Goal: Information Seeking & Learning: Understand process/instructions

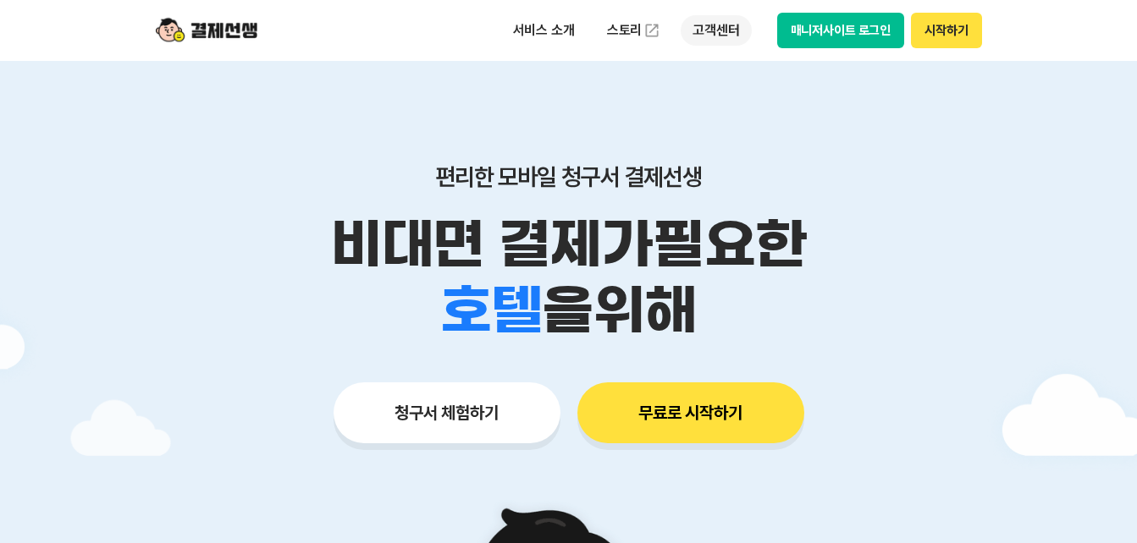
click at [716, 38] on p "고객센터" at bounding box center [715, 30] width 70 height 30
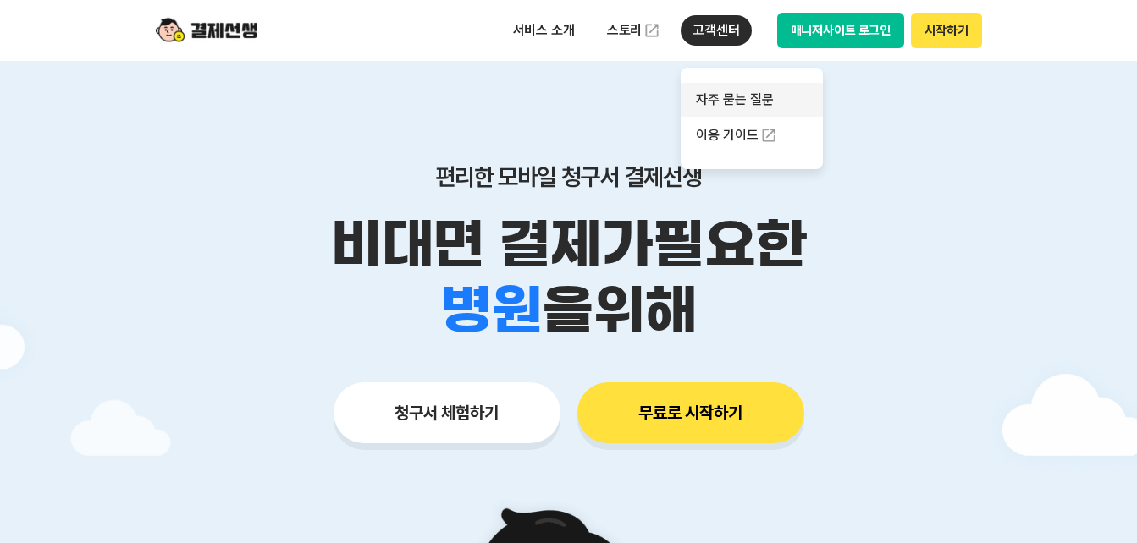
click at [725, 101] on link "자주 묻는 질문" at bounding box center [751, 100] width 142 height 34
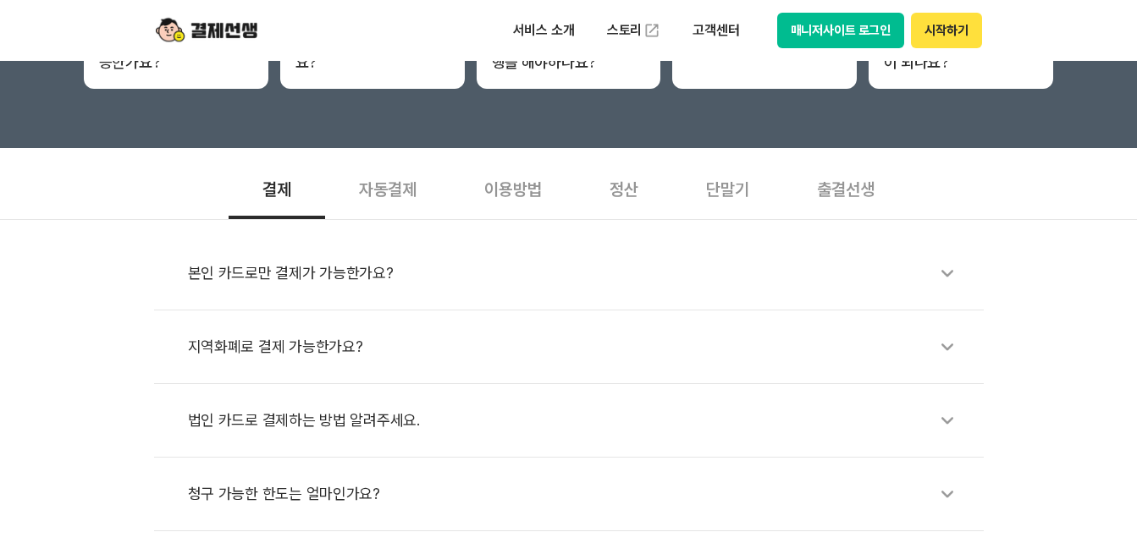
scroll to position [479, 0]
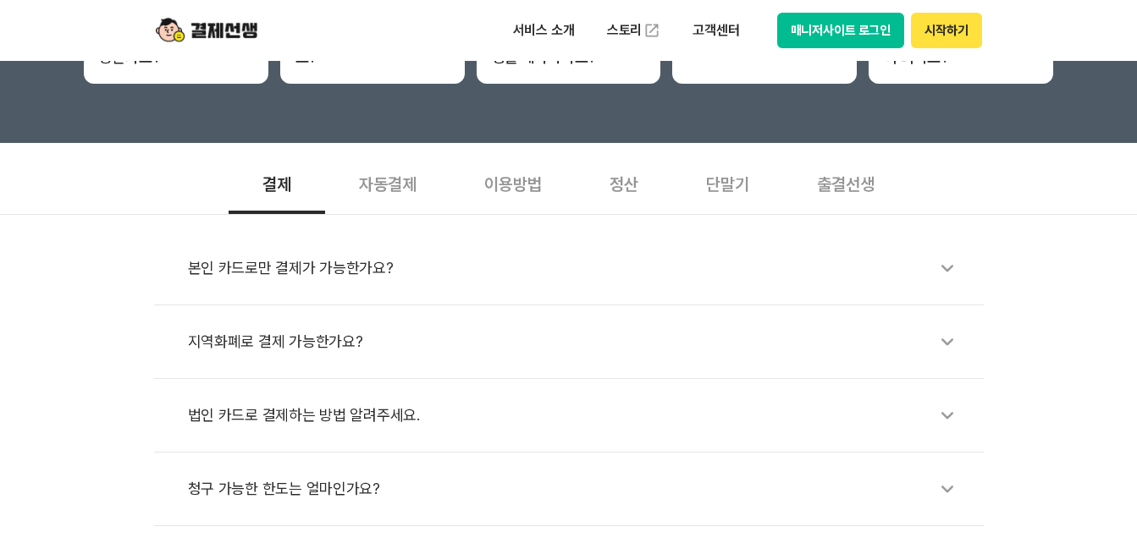
click at [362, 177] on div "자동결제" at bounding box center [387, 182] width 125 height 63
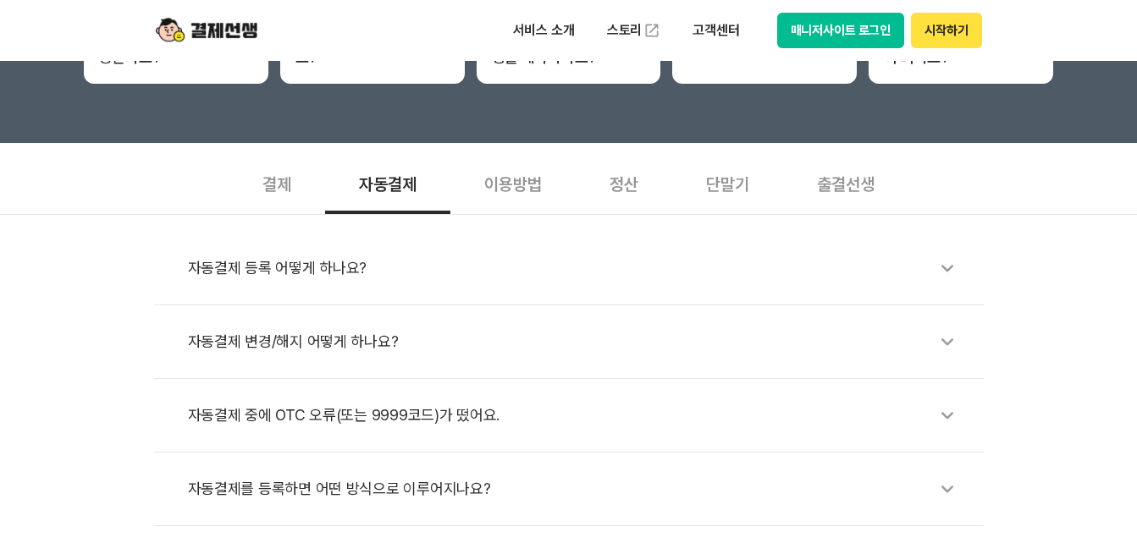
click at [495, 185] on div "이용방법" at bounding box center [512, 182] width 125 height 63
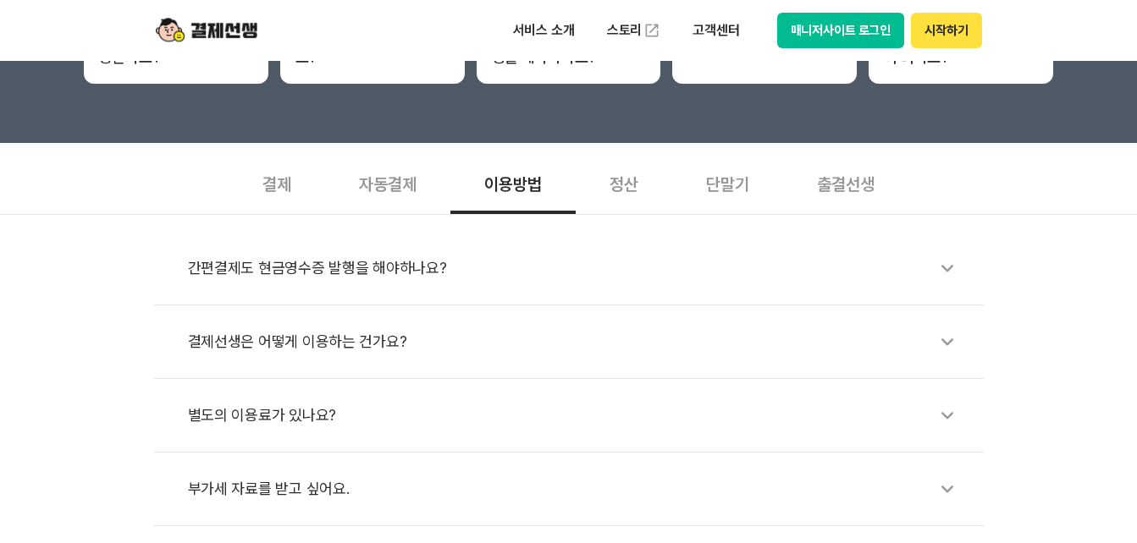
click at [955, 267] on icon at bounding box center [947, 268] width 39 height 39
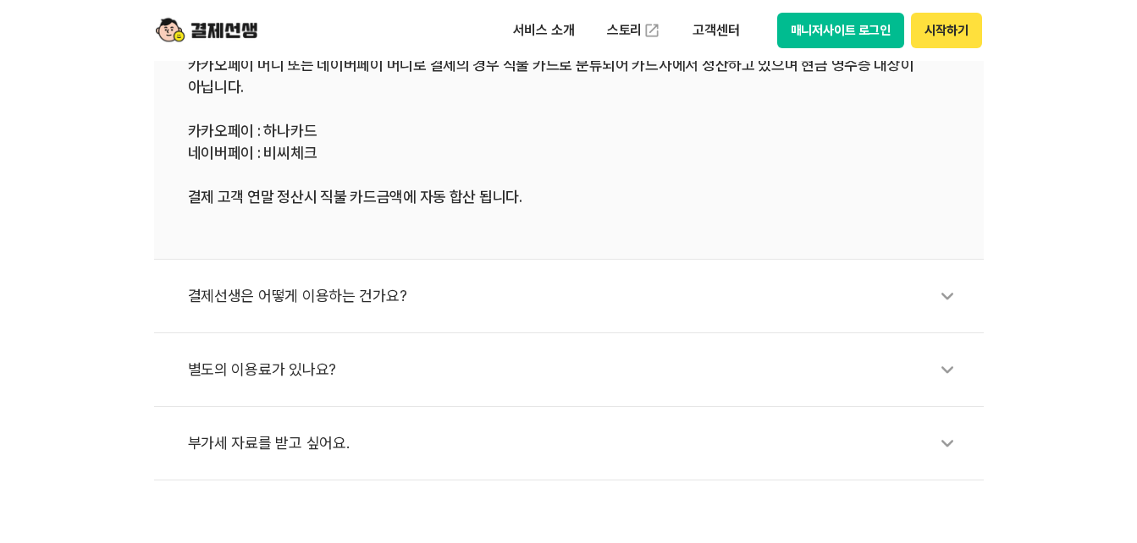
scroll to position [786, 0]
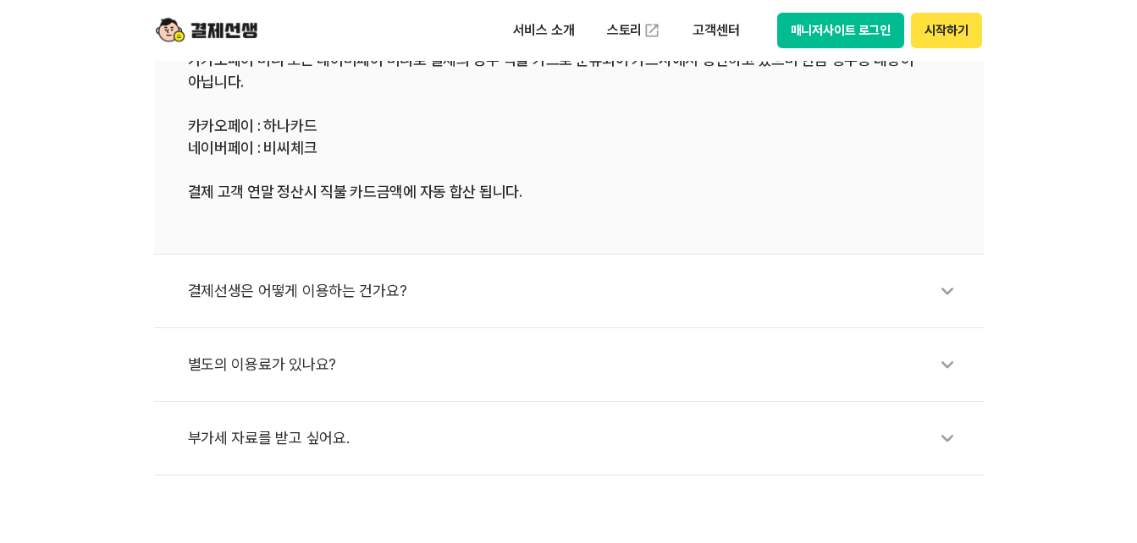
click at [956, 300] on icon at bounding box center [947, 291] width 39 height 39
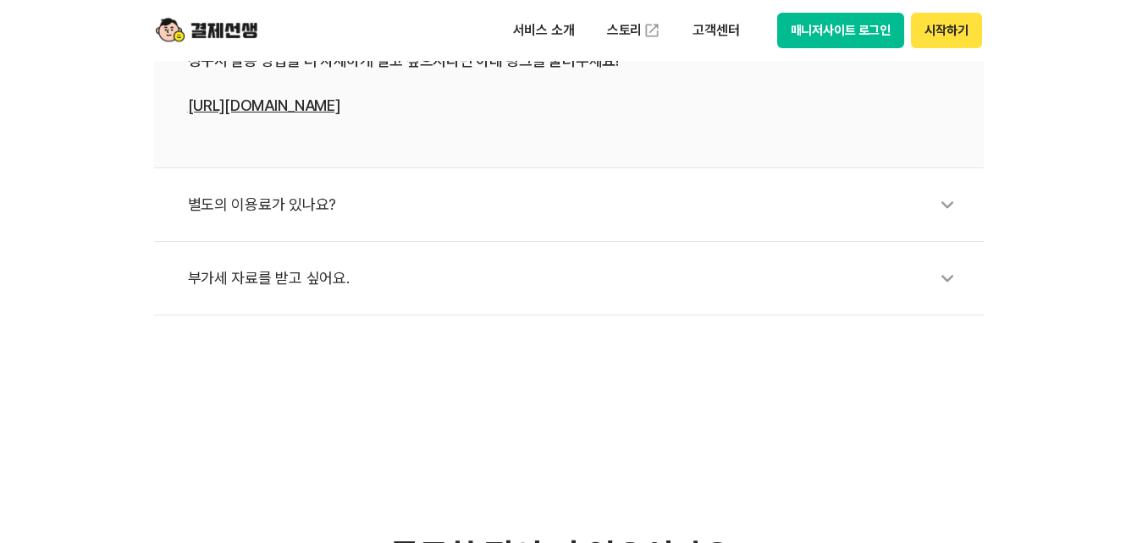
scroll to position [1030, 0]
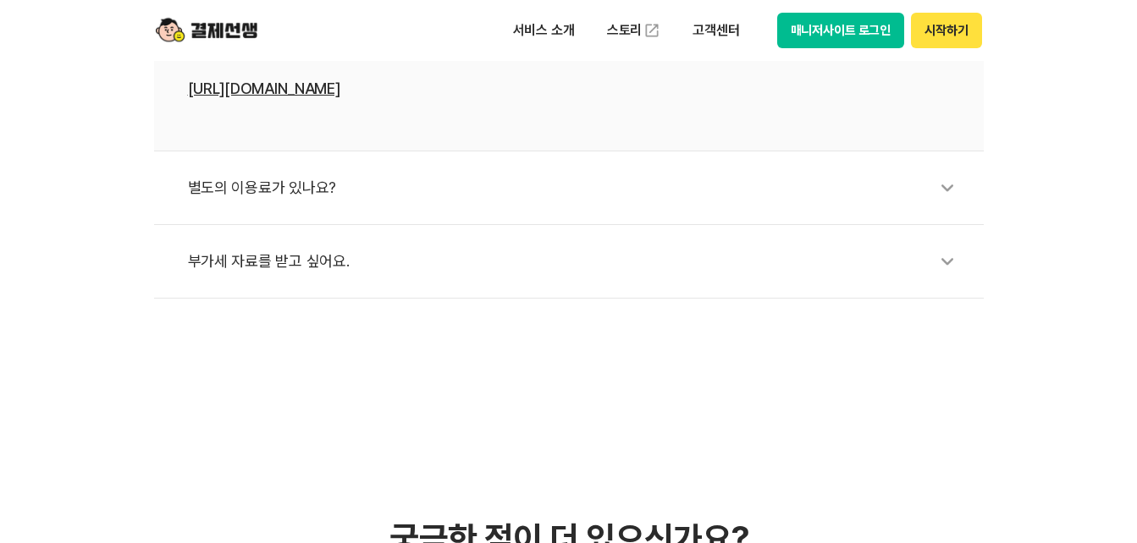
click at [946, 173] on icon at bounding box center [947, 187] width 39 height 39
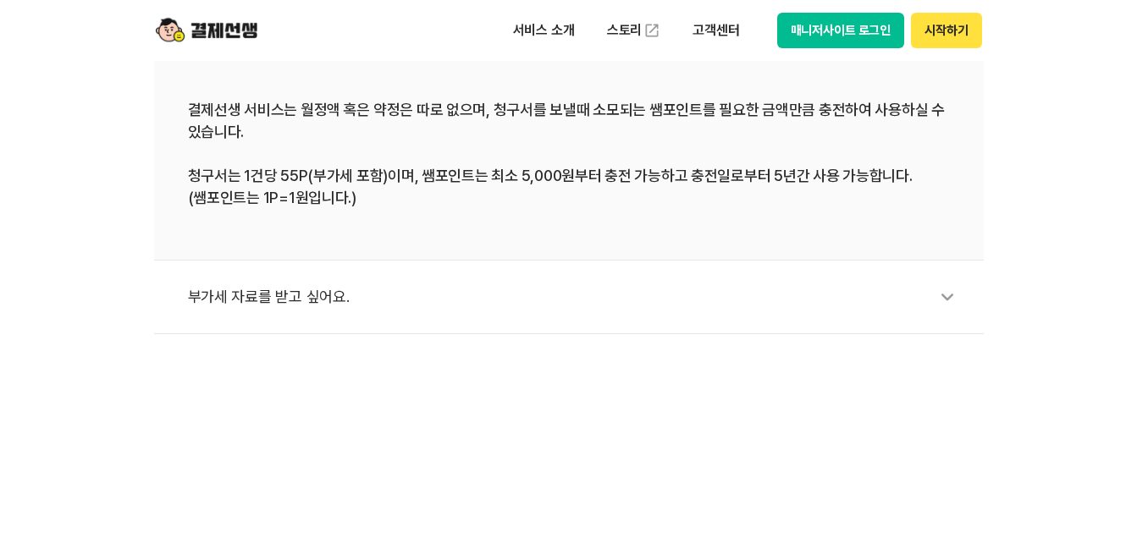
scroll to position [889, 0]
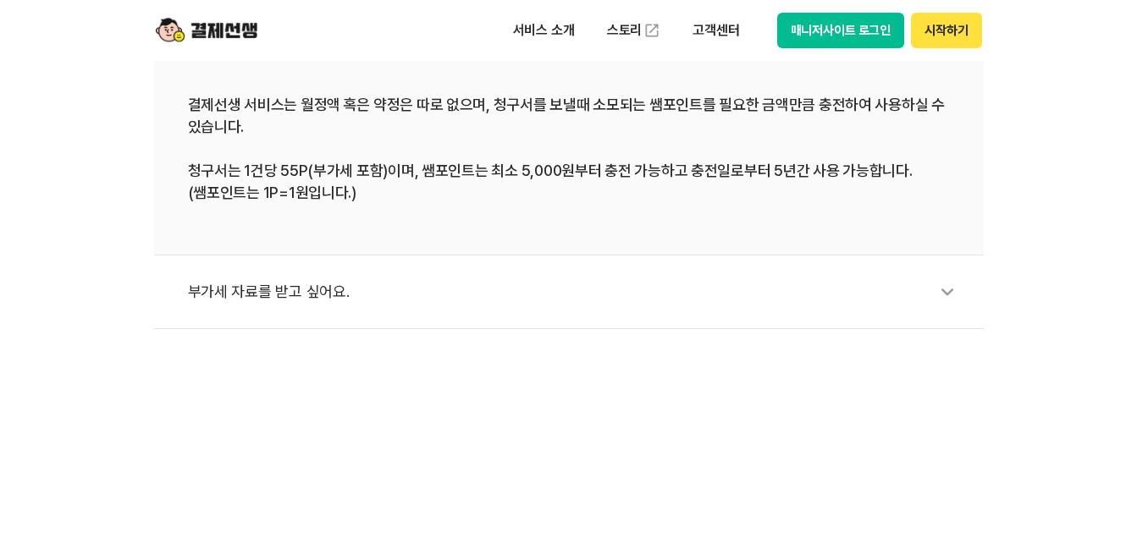
click at [938, 298] on icon at bounding box center [947, 292] width 39 height 39
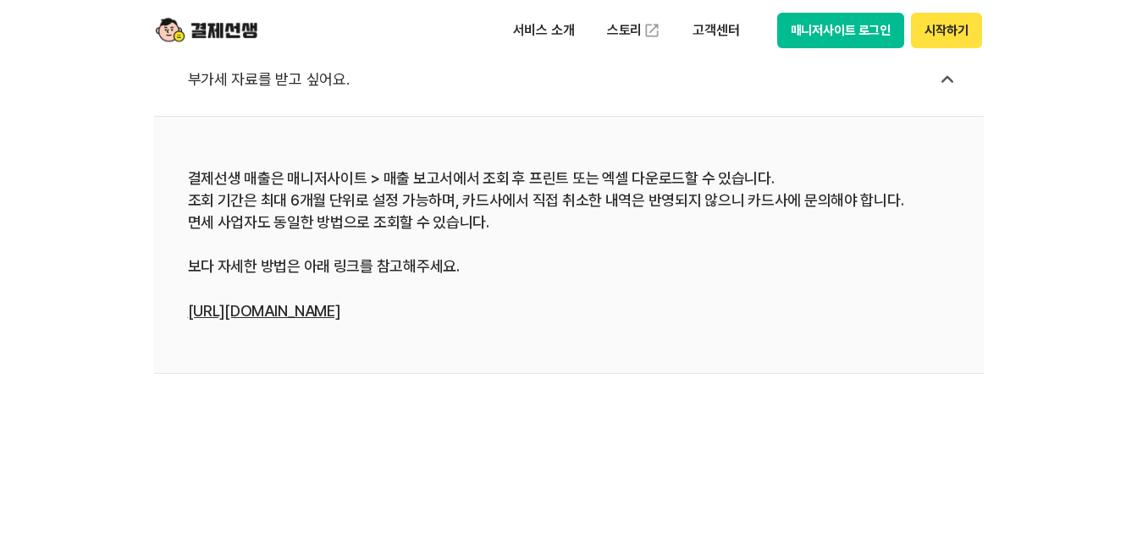
click at [267, 307] on link "[URL][DOMAIN_NAME]" at bounding box center [264, 311] width 152 height 18
